Goal: Information Seeking & Learning: Learn about a topic

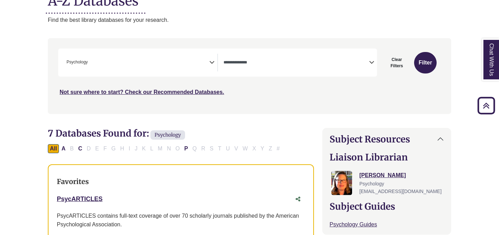
scroll to position [92, 0]
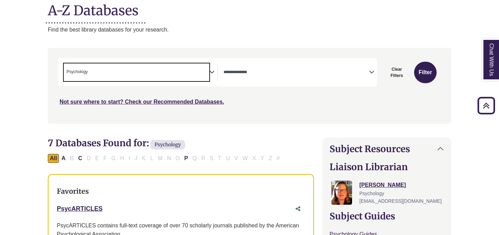
click at [200, 70] on span "× Psychology" at bounding box center [137, 72] width 146 height 18
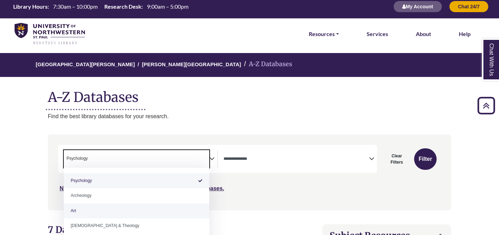
scroll to position [0, 0]
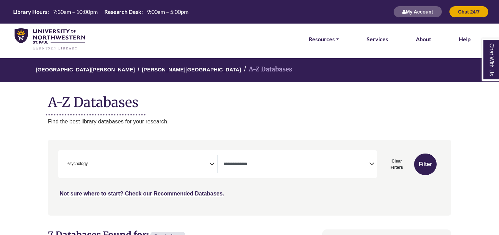
scroll to position [3, 0]
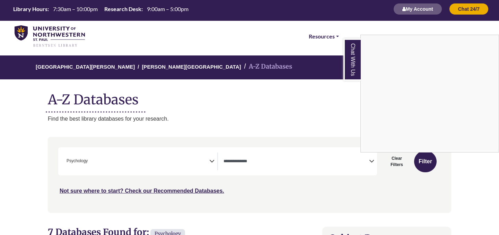
click at [281, 130] on div "Chat With Us" at bounding box center [249, 117] width 499 height 235
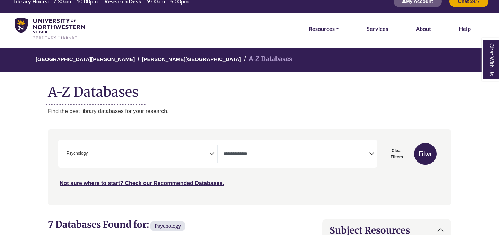
scroll to position [14, 0]
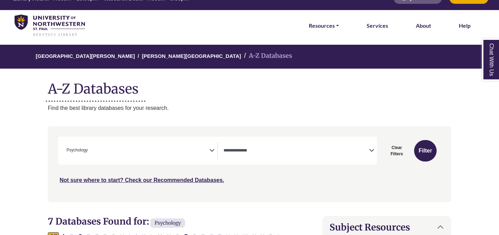
click at [279, 151] on textarea "Search" at bounding box center [297, 151] width 146 height 6
click at [199, 99] on div "University of Northwestern - St. Paul Berntsen Library A-Z Databases A-Z Databa…" at bounding box center [249, 79] width 424 height 68
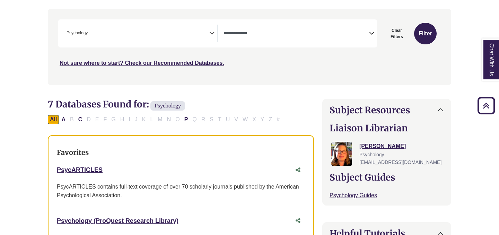
scroll to position [131, 0]
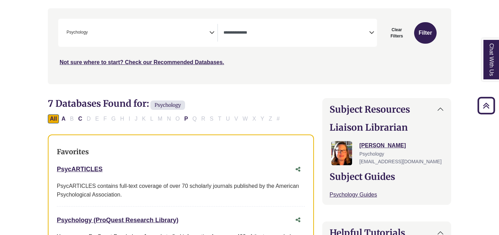
click at [70, 119] on div "All A B C D E F G H I J K L M N O P Q R S T U V W X Y Z #" at bounding box center [165, 118] width 235 height 6
click at [205, 29] on span "× Psychology" at bounding box center [137, 33] width 146 height 18
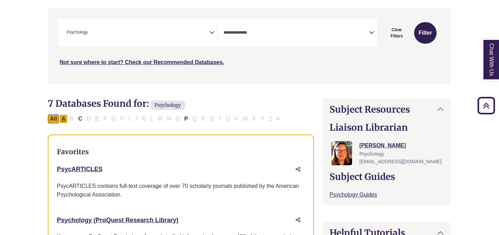
click at [60, 119] on button "A" at bounding box center [63, 118] width 8 height 9
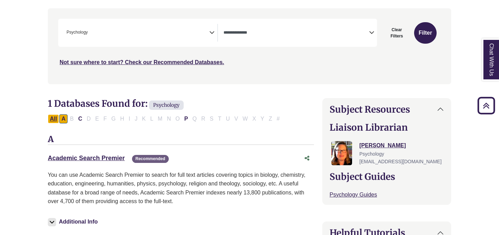
drag, startPoint x: 60, startPoint y: 119, endPoint x: 52, endPoint y: 119, distance: 8.0
click at [52, 119] on button "All" at bounding box center [53, 118] width 11 height 9
select select "Database Types Filter"
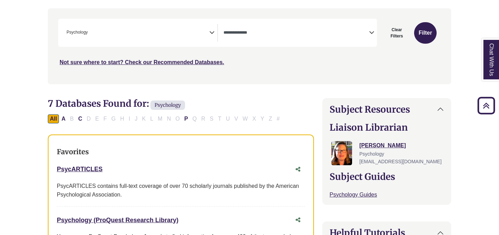
click at [75, 116] on div "All A B C D E F G H I J K L M N O P Q R S T U V W X Y Z #" at bounding box center [165, 118] width 235 height 6
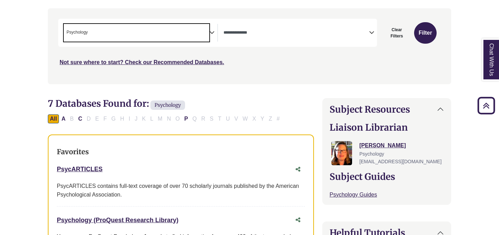
click at [146, 29] on span "× Psychology" at bounding box center [137, 33] width 146 height 18
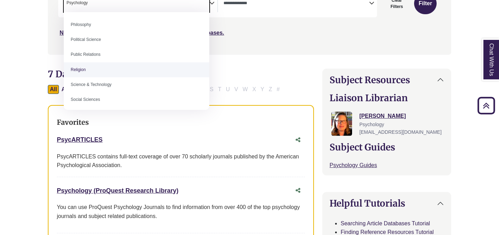
scroll to position [617, 0]
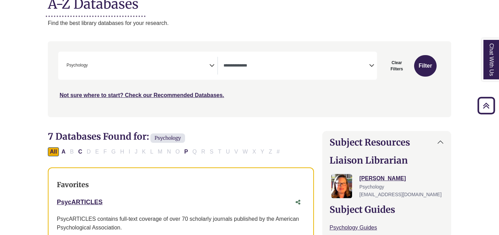
scroll to position [88, 0]
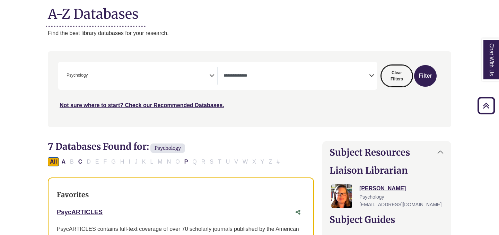
click at [406, 74] on button "Clear Filters" at bounding box center [396, 75] width 31 height 21
select select "Database Subject Filter"
select select "Database Types Filter"
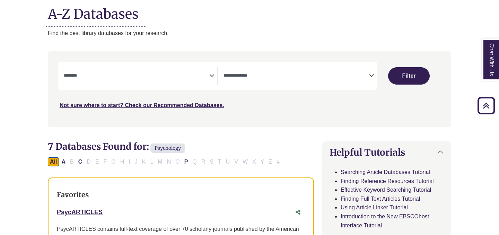
select select "Database Subject Filter"
select select "Database Types Filter"
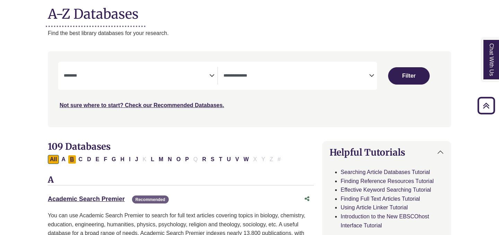
click at [71, 160] on button "B" at bounding box center [72, 159] width 8 height 9
select select "Database Subject Filter"
select select "Database Types Filter"
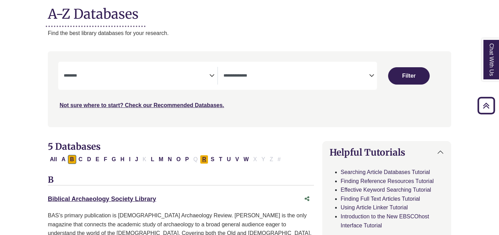
click at [203, 159] on button "R" at bounding box center [204, 159] width 8 height 9
select select "Database Subject Filter"
select select "Database Types Filter"
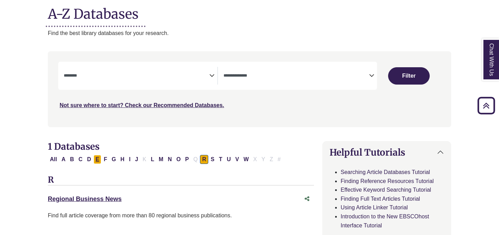
click at [96, 159] on button "E" at bounding box center [98, 159] width 8 height 9
select select "Database Subject Filter"
select select "Database Types Filter"
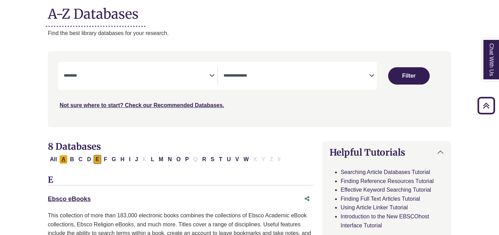
click at [64, 159] on button "A" at bounding box center [63, 159] width 8 height 9
select select "Database Subject Filter"
select select "Database Types Filter"
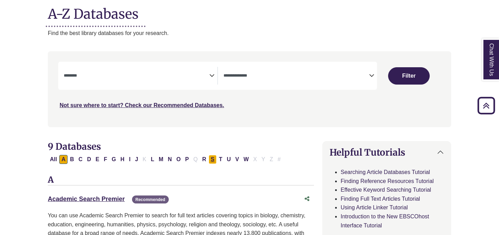
click at [210, 159] on button "S" at bounding box center [213, 159] width 8 height 9
select select "Database Subject Filter"
select select "Database Types Filter"
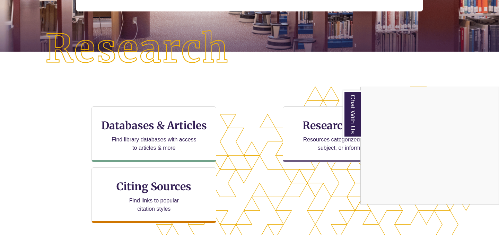
scroll to position [151, 0]
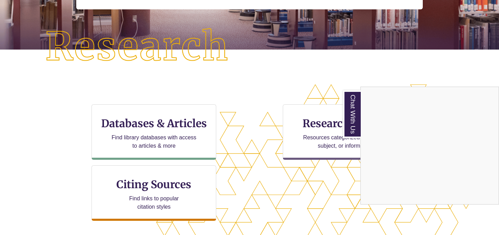
click at [162, 127] on div "Chat With Us" at bounding box center [249, 117] width 499 height 235
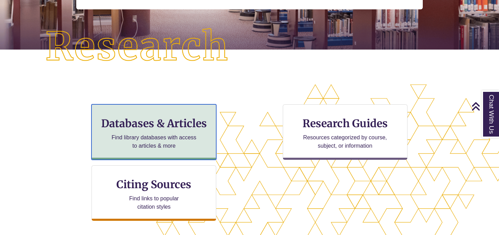
click at [166, 133] on div "Databases & Articles Find library databases with access to articles & more" at bounding box center [153, 131] width 125 height 55
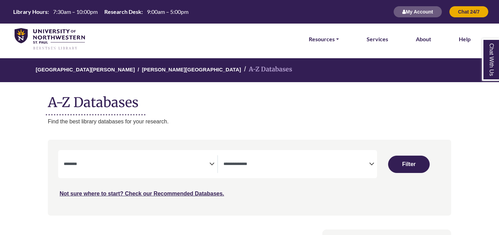
select select "Database Subject Filter"
select select "Database Types Filter"
select select "Database Subject Filter"
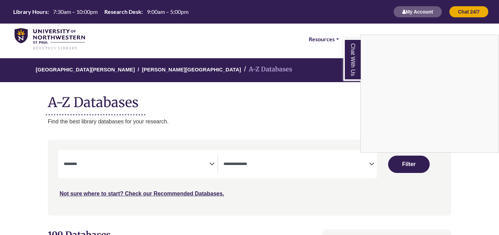
click at [250, 156] on div "Chat With Us" at bounding box center [249, 117] width 499 height 235
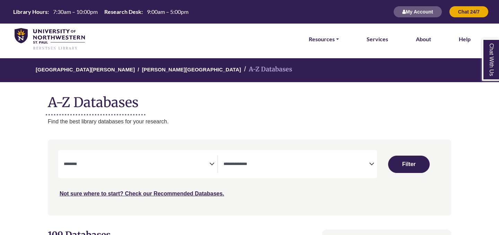
click at [248, 164] on textarea "Search" at bounding box center [297, 165] width 146 height 6
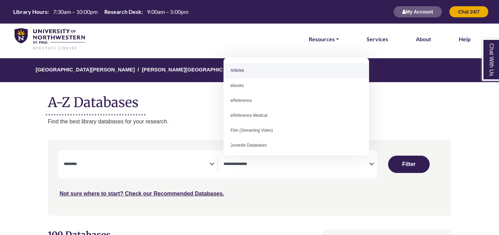
select select "*****"
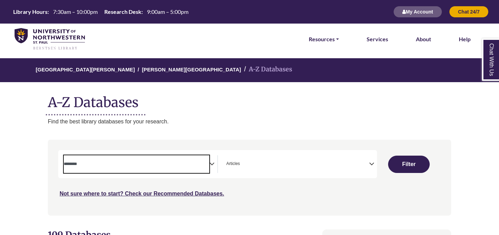
click at [157, 166] on textarea "Search" at bounding box center [137, 165] width 146 height 6
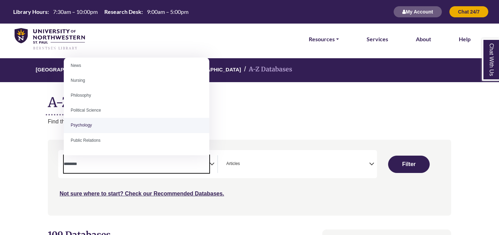
scroll to position [501, 0]
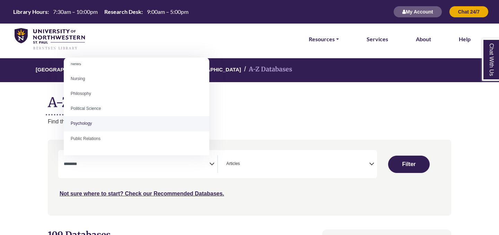
select select "*****"
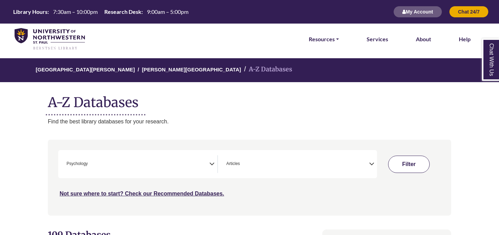
click at [401, 166] on button "Filter" at bounding box center [409, 164] width 42 height 17
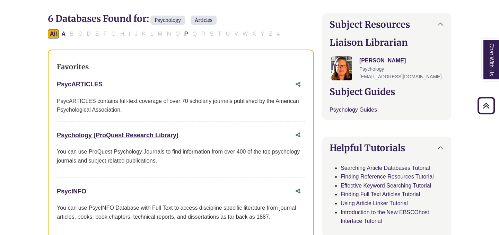
scroll to position [202, 0]
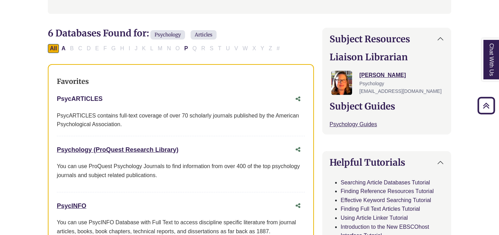
click at [83, 98] on link "PsycARTICLES This link opens in a new window" at bounding box center [80, 98] width 46 height 7
click at [111, 148] on link "Psychology (ProQuest Research Library) This link opens in a new window" at bounding box center [118, 149] width 122 height 7
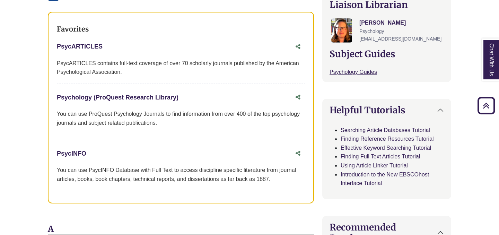
scroll to position [257, 0]
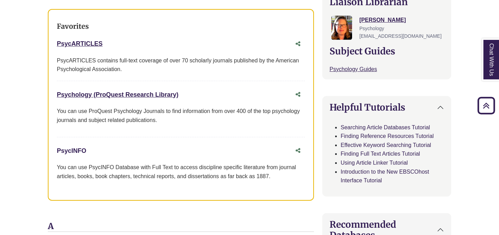
click at [70, 148] on link "PsycINFO This link opens in a new window" at bounding box center [71, 150] width 29 height 7
